Goal: Task Accomplishment & Management: Use online tool/utility

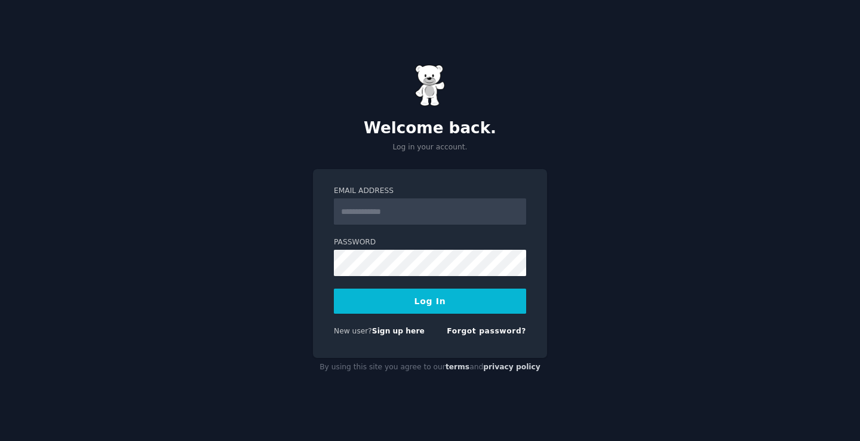
type input "**********"
click at [334, 289] on button "Log In" at bounding box center [430, 301] width 192 height 25
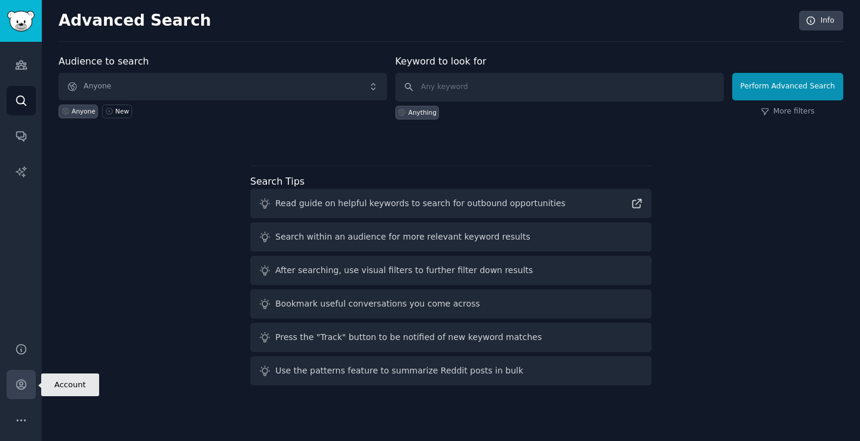
click at [20, 388] on icon "Sidebar" at bounding box center [21, 384] width 13 height 13
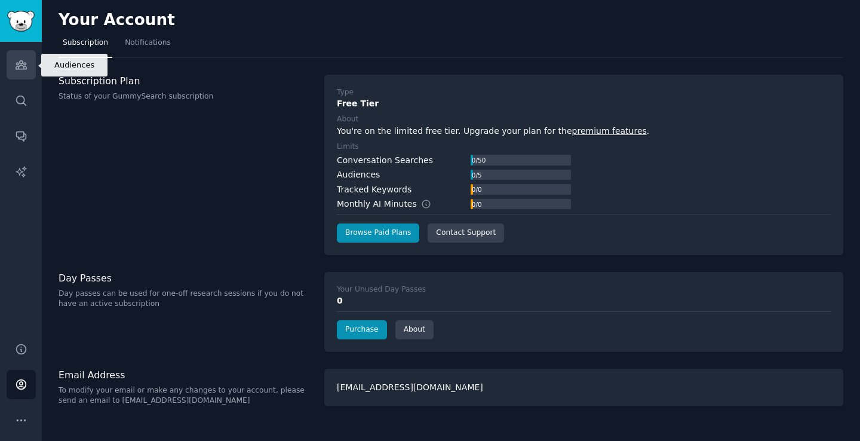
click at [28, 70] on link "Audiences" at bounding box center [21, 64] width 29 height 29
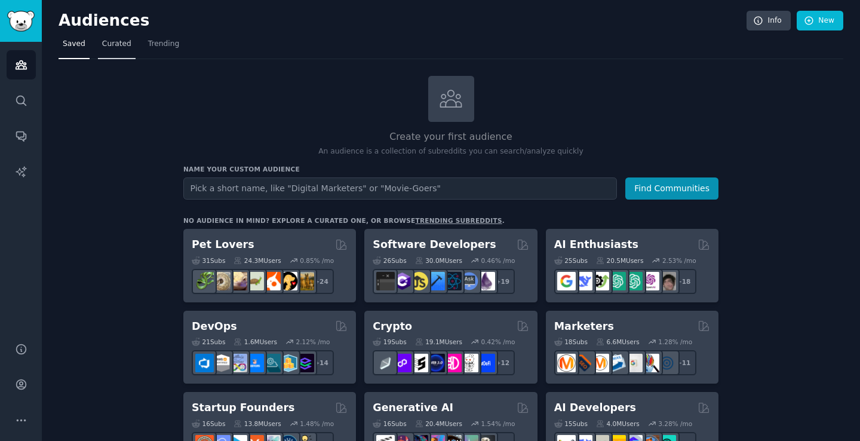
click at [116, 43] on span "Curated" at bounding box center [116, 44] width 29 height 11
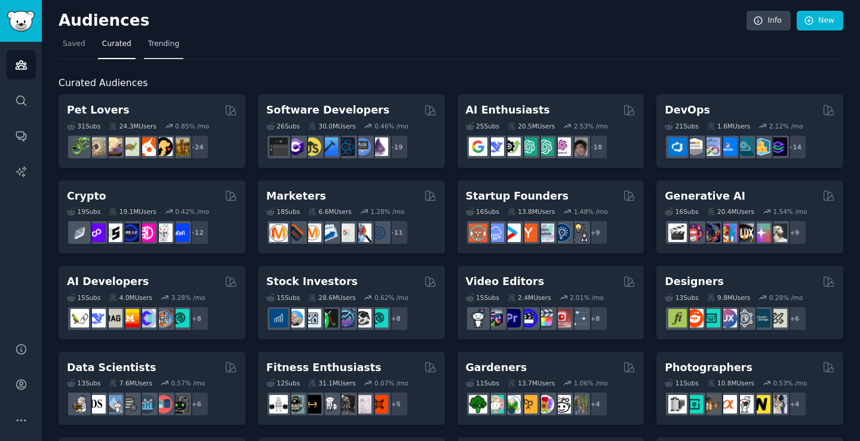
click at [162, 45] on span "Trending" at bounding box center [163, 44] width 31 height 11
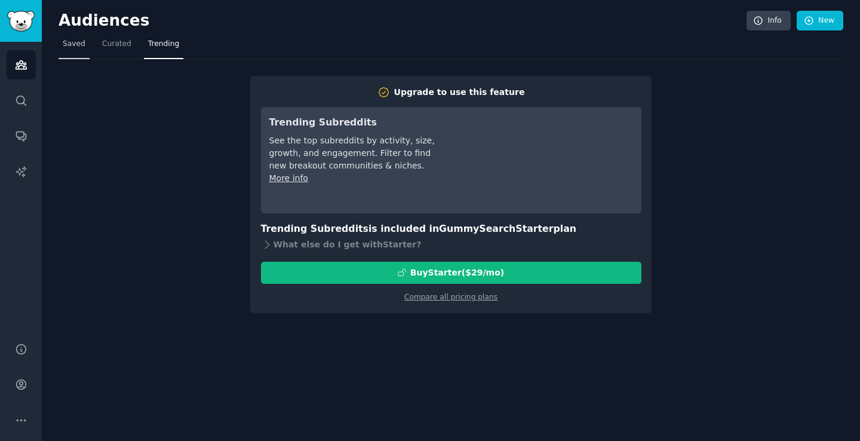
click at [79, 42] on span "Saved" at bounding box center [74, 44] width 23 height 11
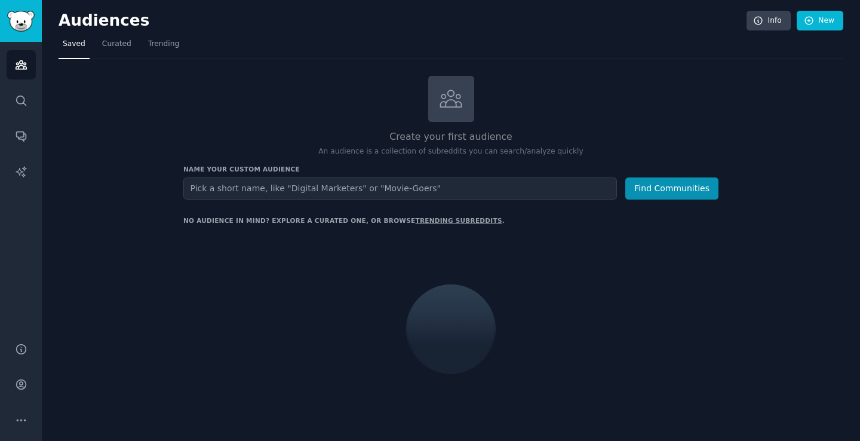
click at [96, 22] on h2 "Audiences" at bounding box center [403, 20] width 688 height 19
click at [24, 23] on img "Sidebar" at bounding box center [20, 21] width 27 height 21
click at [17, 66] on icon "Sidebar" at bounding box center [21, 65] width 11 height 8
click at [23, 139] on icon "Sidebar" at bounding box center [21, 136] width 13 height 13
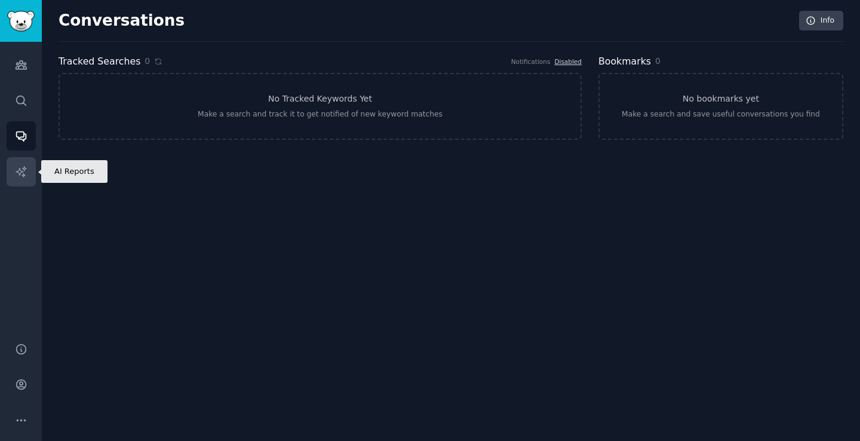
click at [19, 174] on icon "Sidebar" at bounding box center [21, 172] width 13 height 13
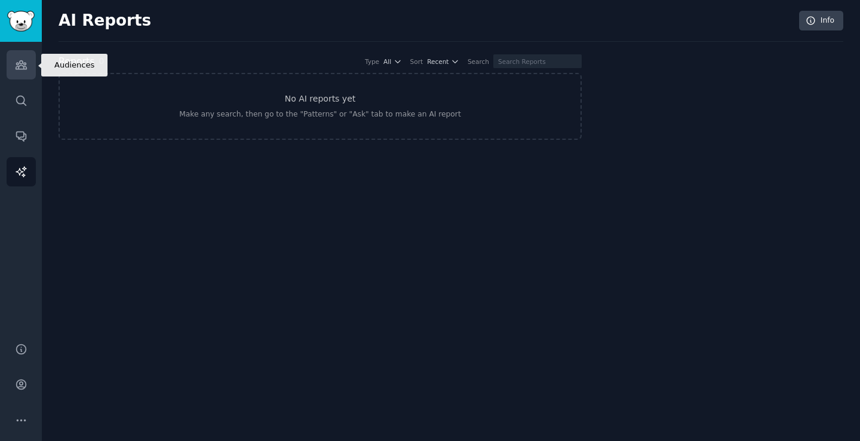
click at [19, 62] on icon "Sidebar" at bounding box center [21, 65] width 11 height 8
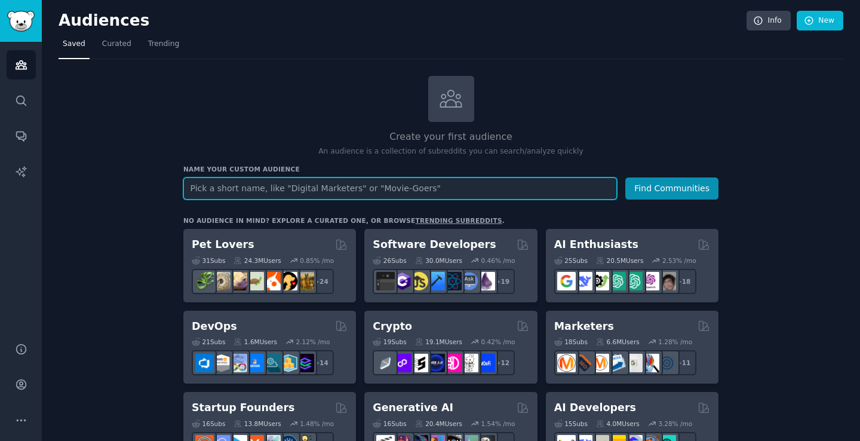
click at [339, 183] on input "text" at bounding box center [400, 188] width 434 height 22
type input "Weddings"
click at [626, 177] on button "Find Communities" at bounding box center [672, 188] width 93 height 22
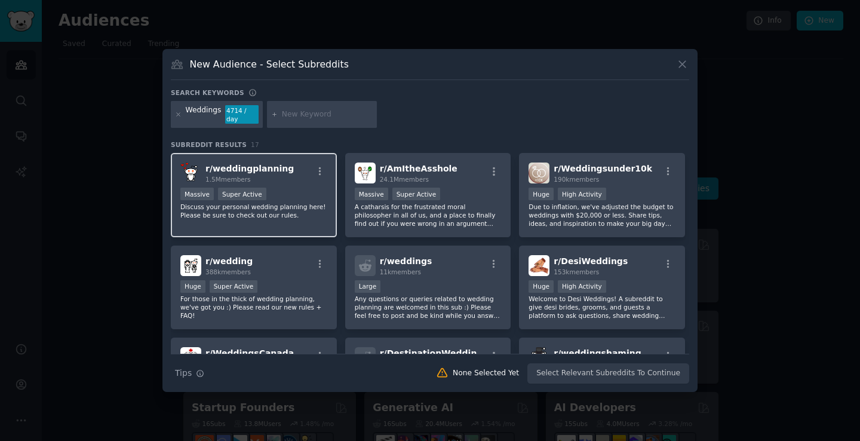
click at [296, 164] on div "r/ weddingplanning 1.5M members" at bounding box center [253, 173] width 147 height 21
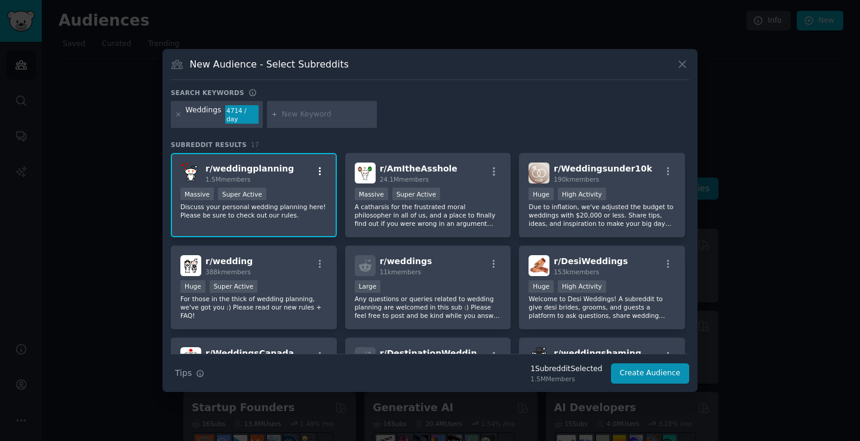
click at [321, 166] on icon "button" at bounding box center [320, 171] width 11 height 11
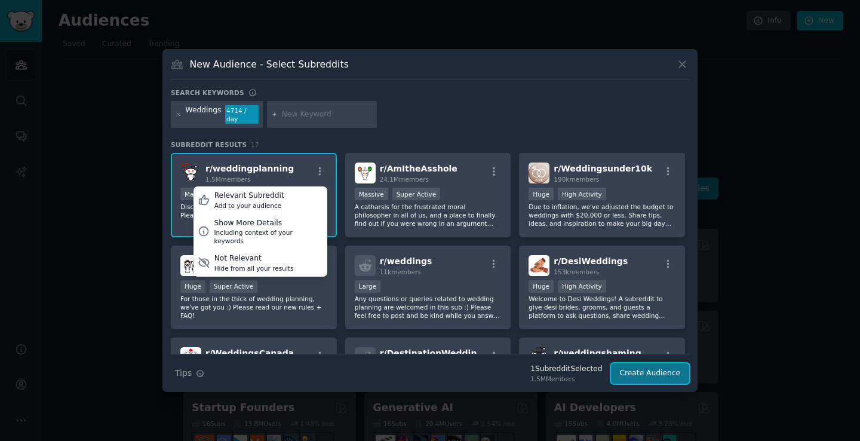
click at [646, 372] on button "Create Audience" at bounding box center [650, 373] width 79 height 20
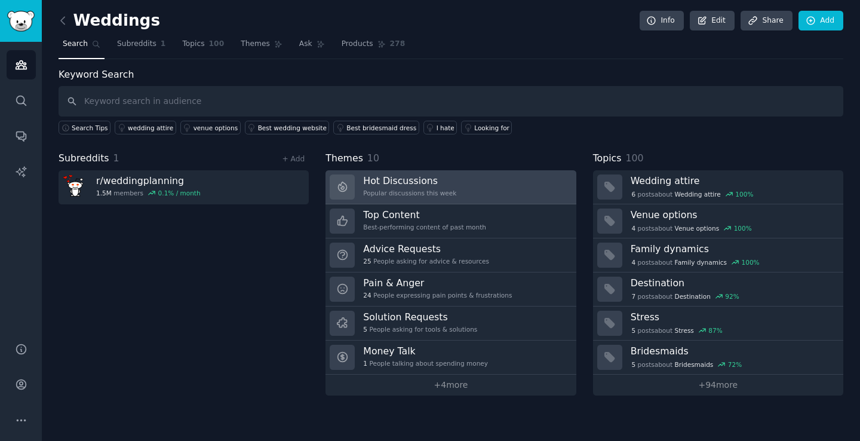
click at [495, 180] on link "Hot Discussions Popular discussions this week" at bounding box center [451, 187] width 250 height 34
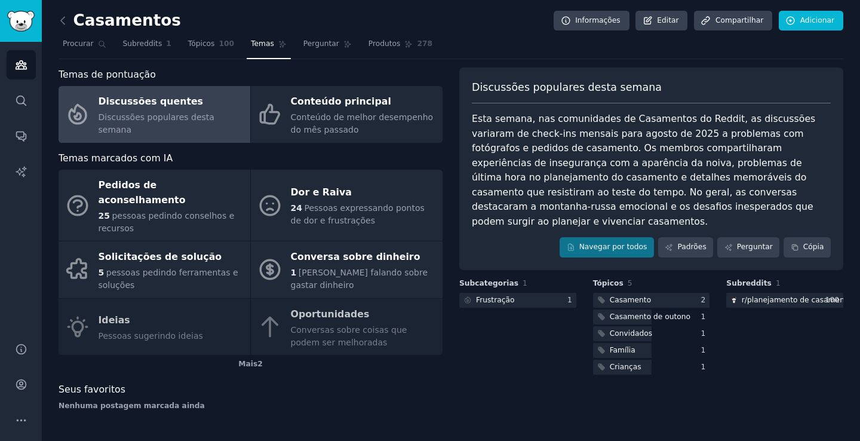
click at [440, 30] on div "Casamentos Informações Editar Compartilhar Adicionar" at bounding box center [451, 23] width 785 height 24
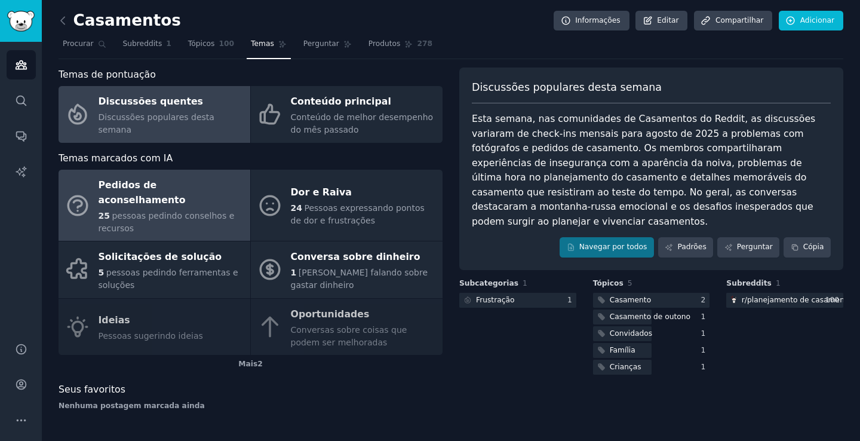
click at [195, 216] on div "25 pessoas pedindo conselhos e recursos" at bounding box center [172, 222] width 146 height 25
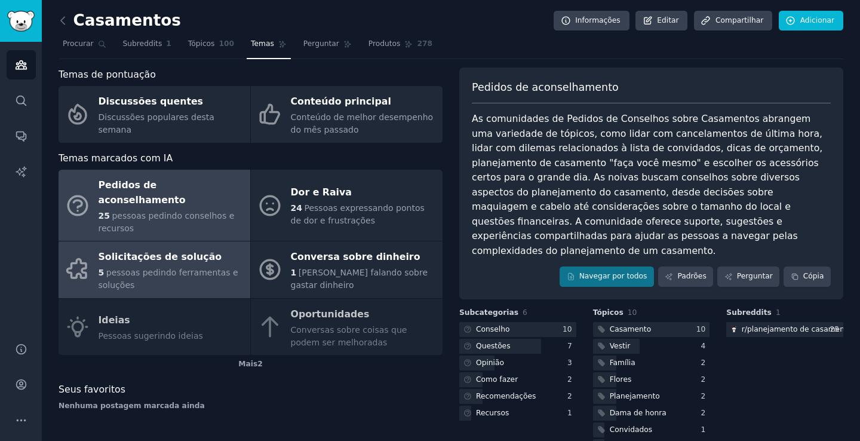
click at [185, 266] on div "5 pessoas pedindo ferramentas e soluções" at bounding box center [172, 278] width 146 height 25
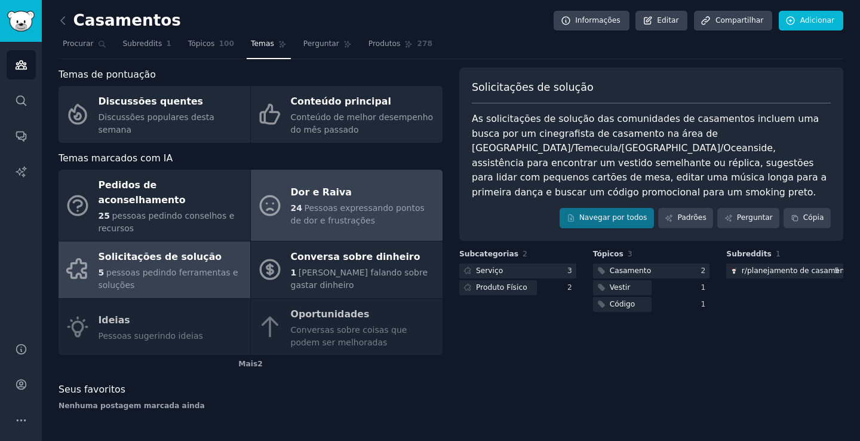
click at [348, 203] on font "Pessoas expressando pontos de dor e frustrações" at bounding box center [358, 214] width 134 height 22
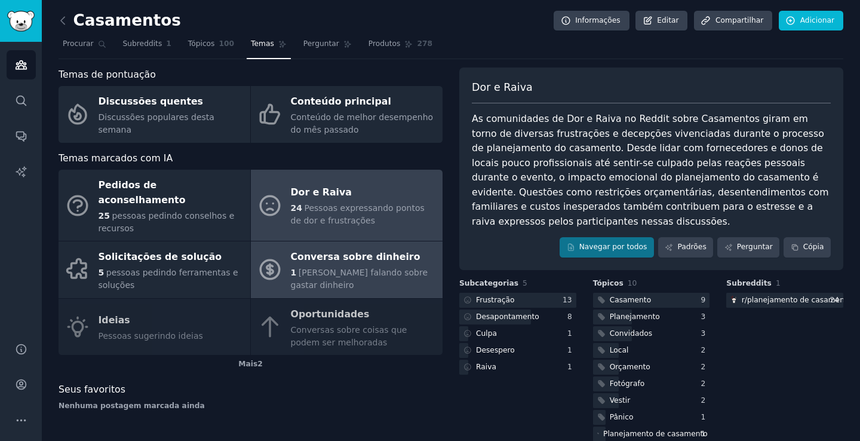
click at [327, 268] on font "[PERSON_NAME] falando sobre gastar dinheiro" at bounding box center [359, 279] width 137 height 22
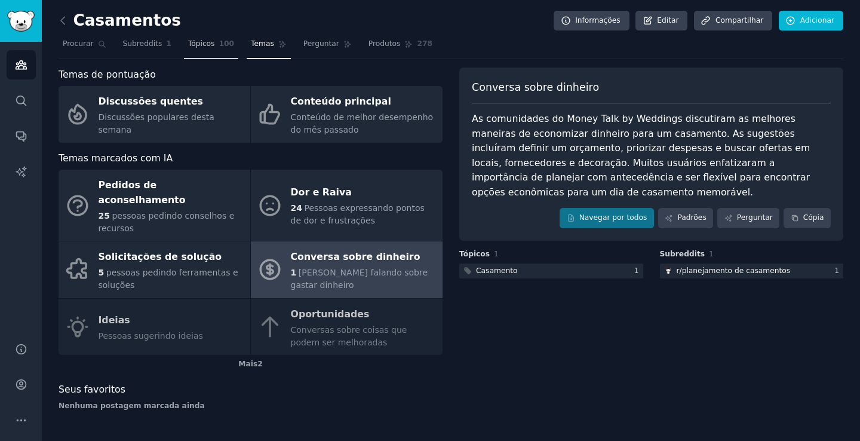
click at [206, 46] on font "Tópicos" at bounding box center [201, 43] width 27 height 8
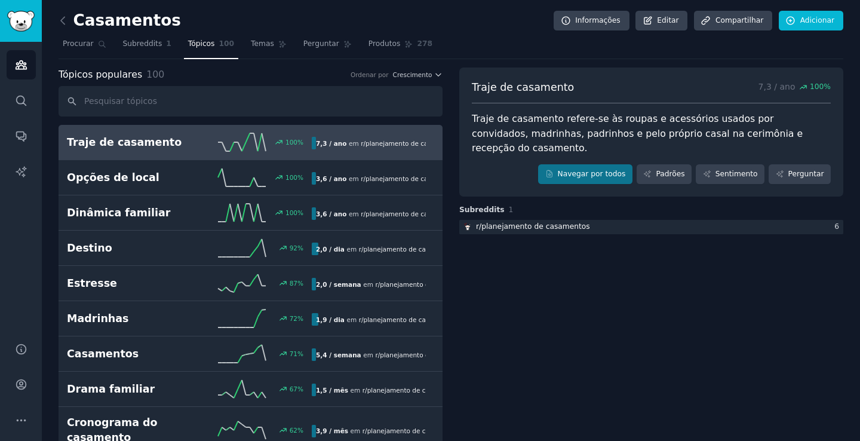
click at [171, 103] on input "text" at bounding box center [251, 101] width 384 height 30
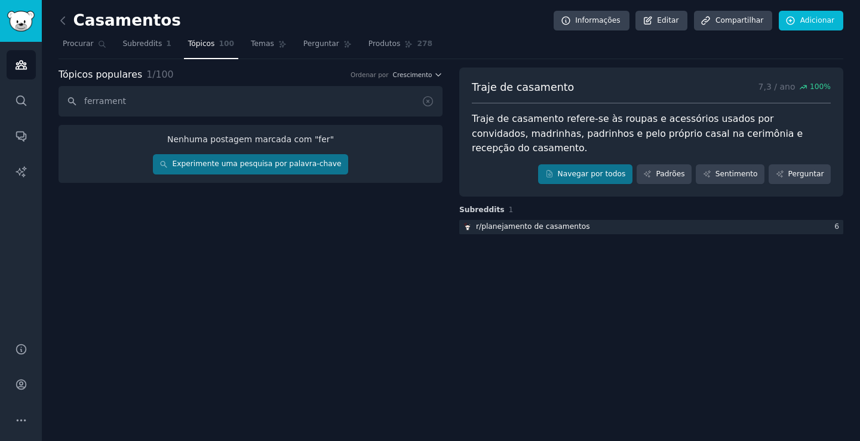
type input "ferramenta"
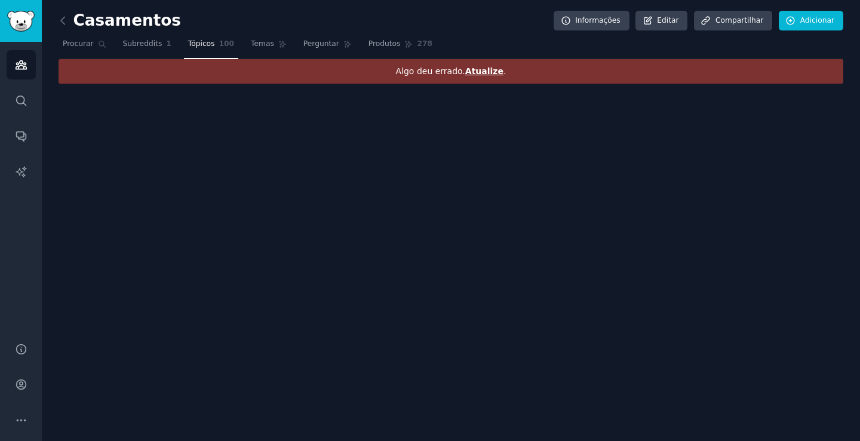
click at [202, 44] on font "Tópicos" at bounding box center [201, 43] width 27 height 8
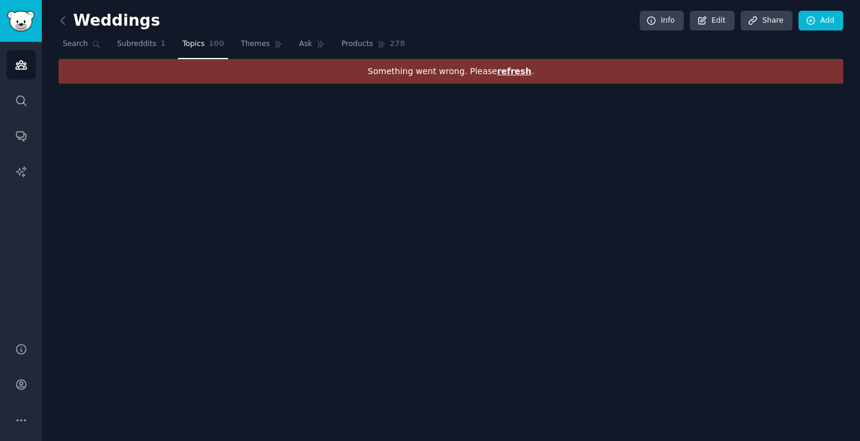
click at [507, 71] on span "refresh" at bounding box center [514, 71] width 34 height 10
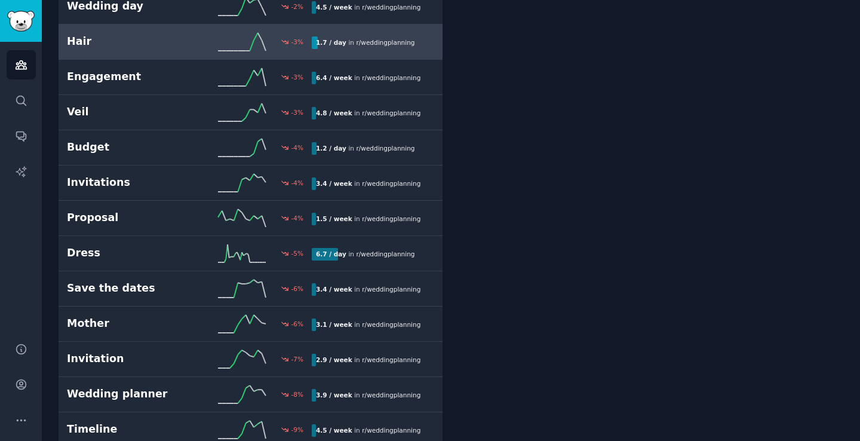
scroll to position [2464, 0]
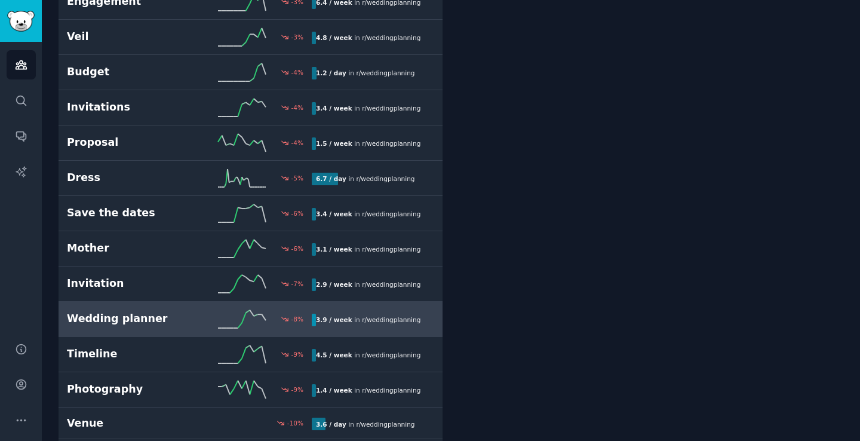
click at [171, 318] on h2 "Wedding planner" at bounding box center [128, 318] width 122 height 15
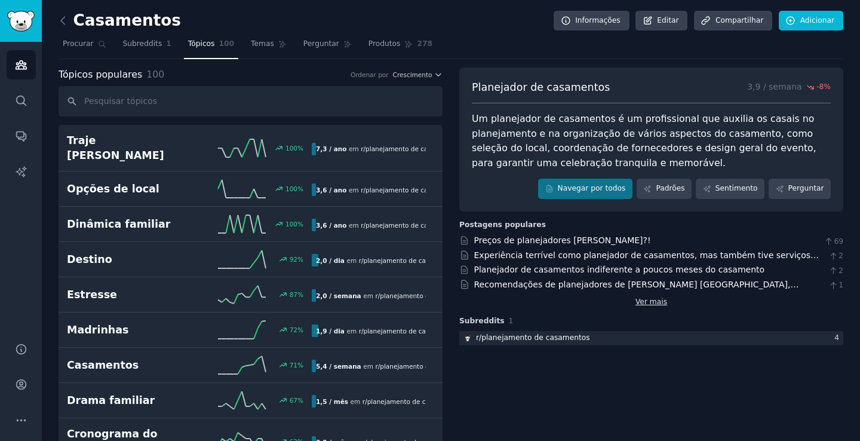
click at [654, 305] on font "Ver mais" at bounding box center [652, 302] width 32 height 8
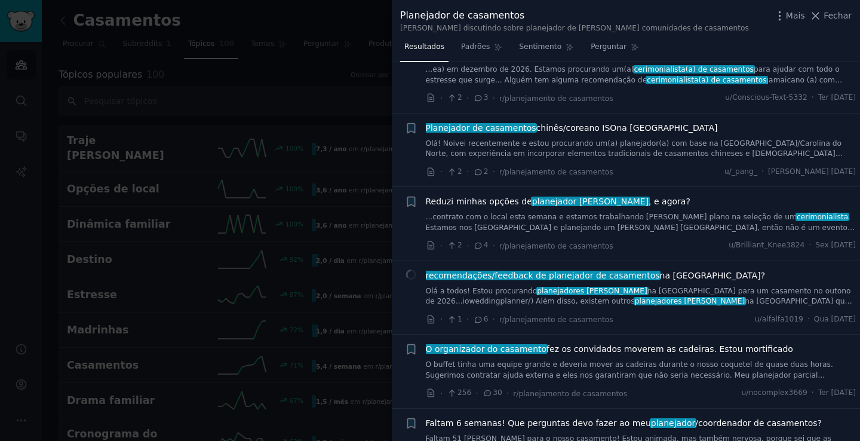
scroll to position [1266, 0]
